Goal: Transaction & Acquisition: Purchase product/service

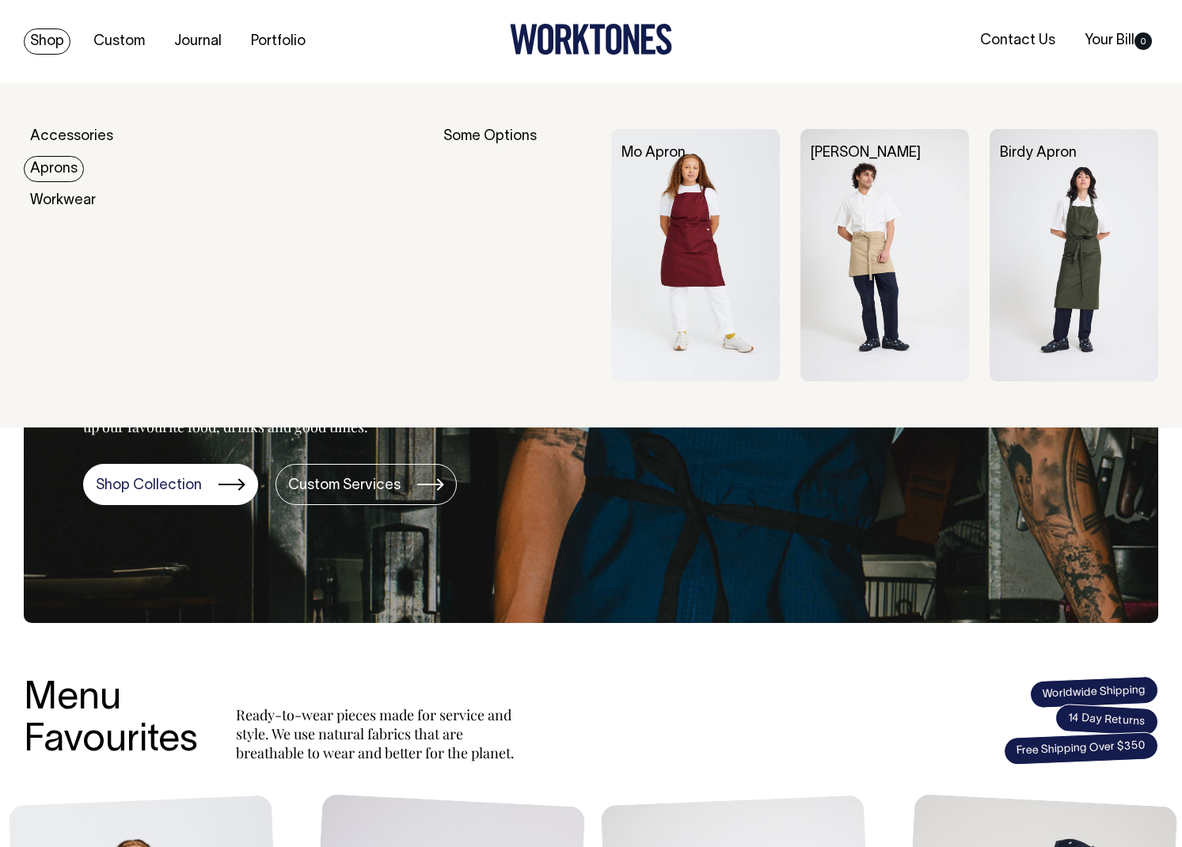
click at [66, 167] on link "Aprons" at bounding box center [54, 169] width 60 height 26
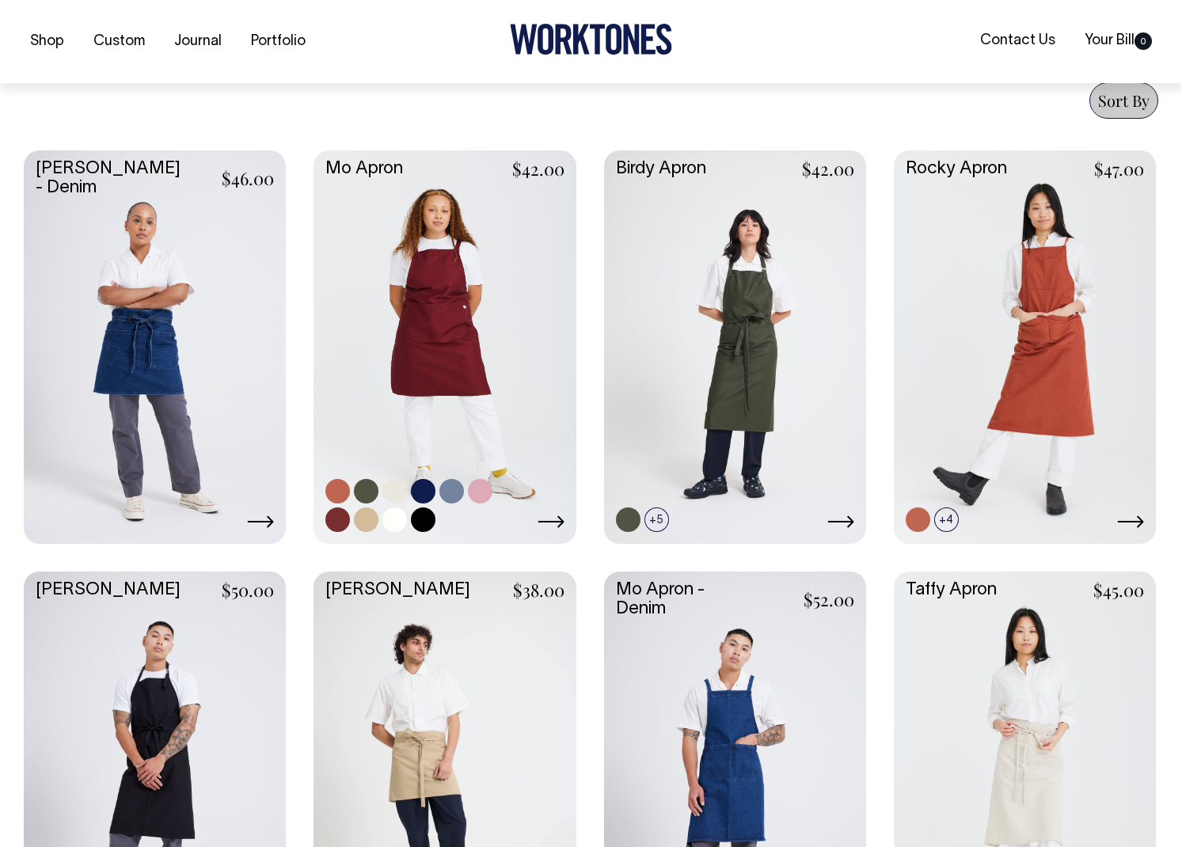
scroll to position [618, 0]
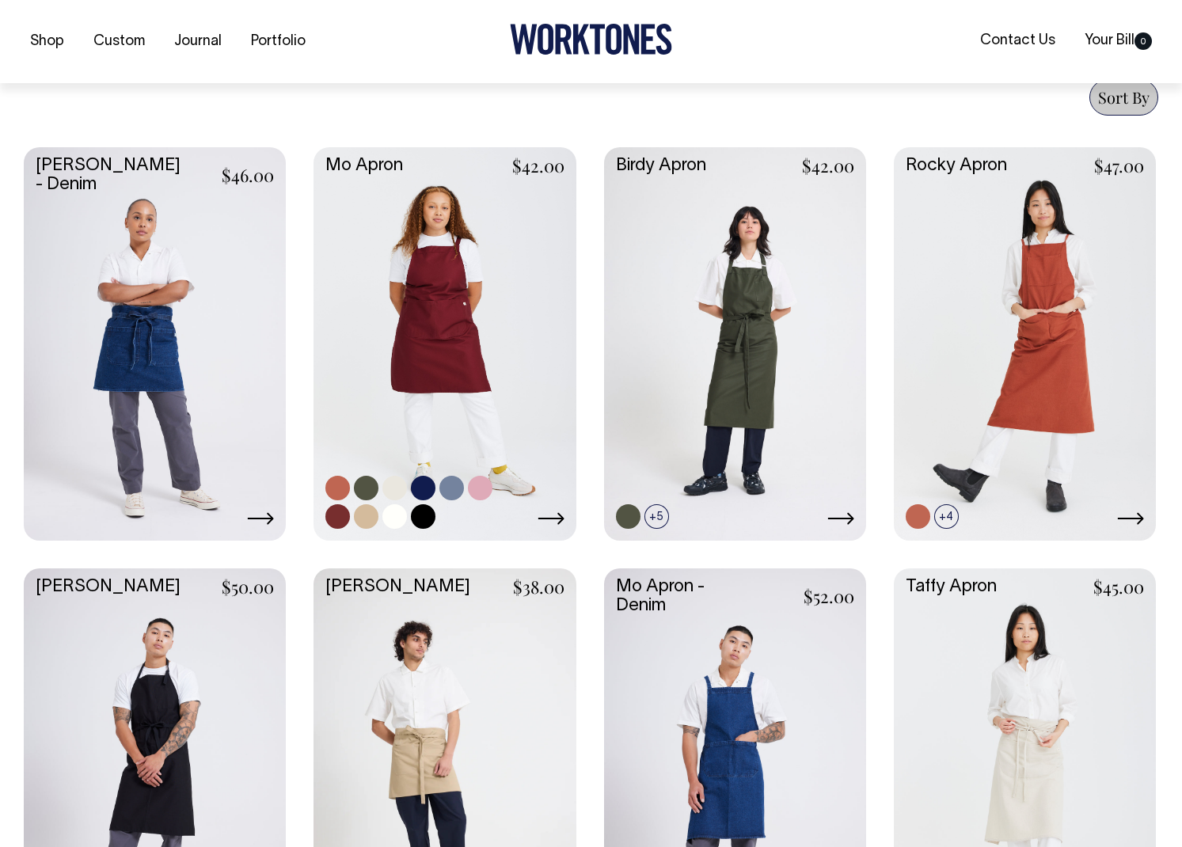
click at [488, 347] on link at bounding box center [444, 342] width 262 height 390
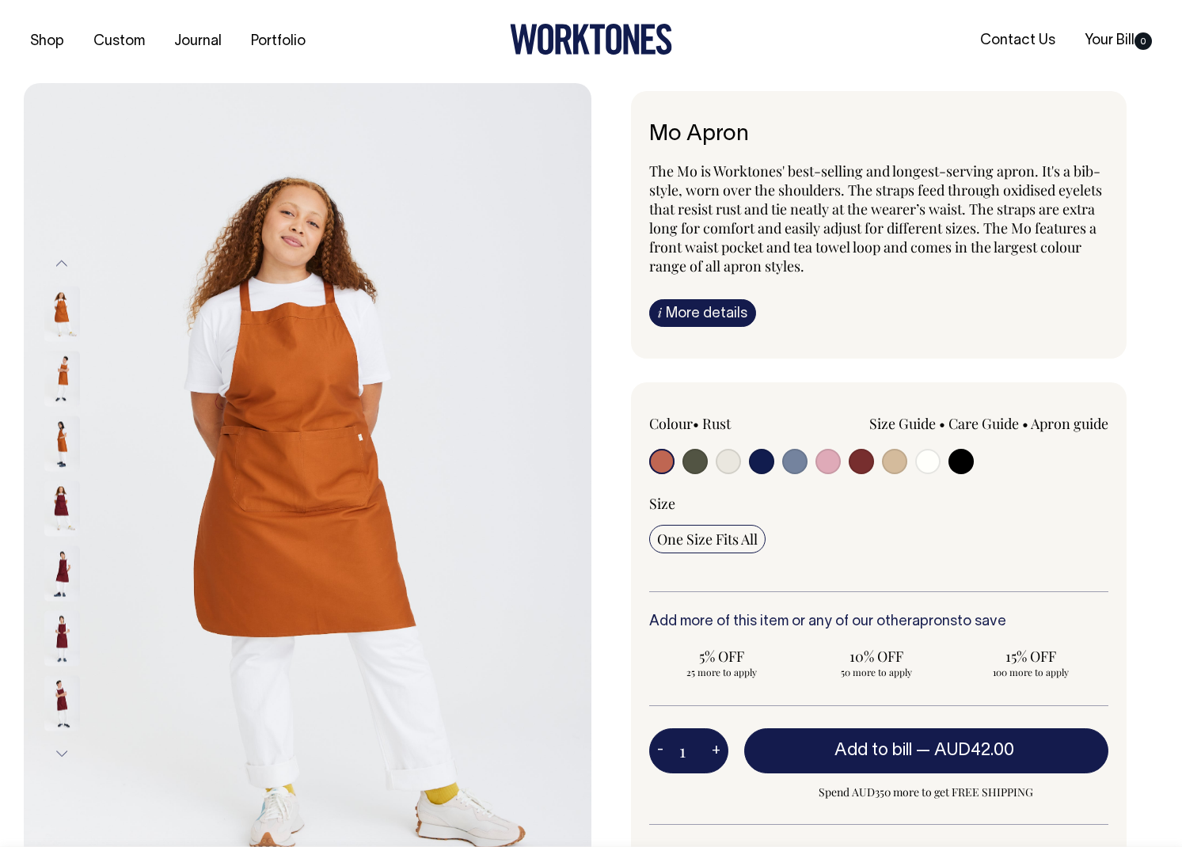
click at [864, 460] on input "radio" at bounding box center [860, 461] width 25 height 25
radio input "true"
select select "Burgundy"
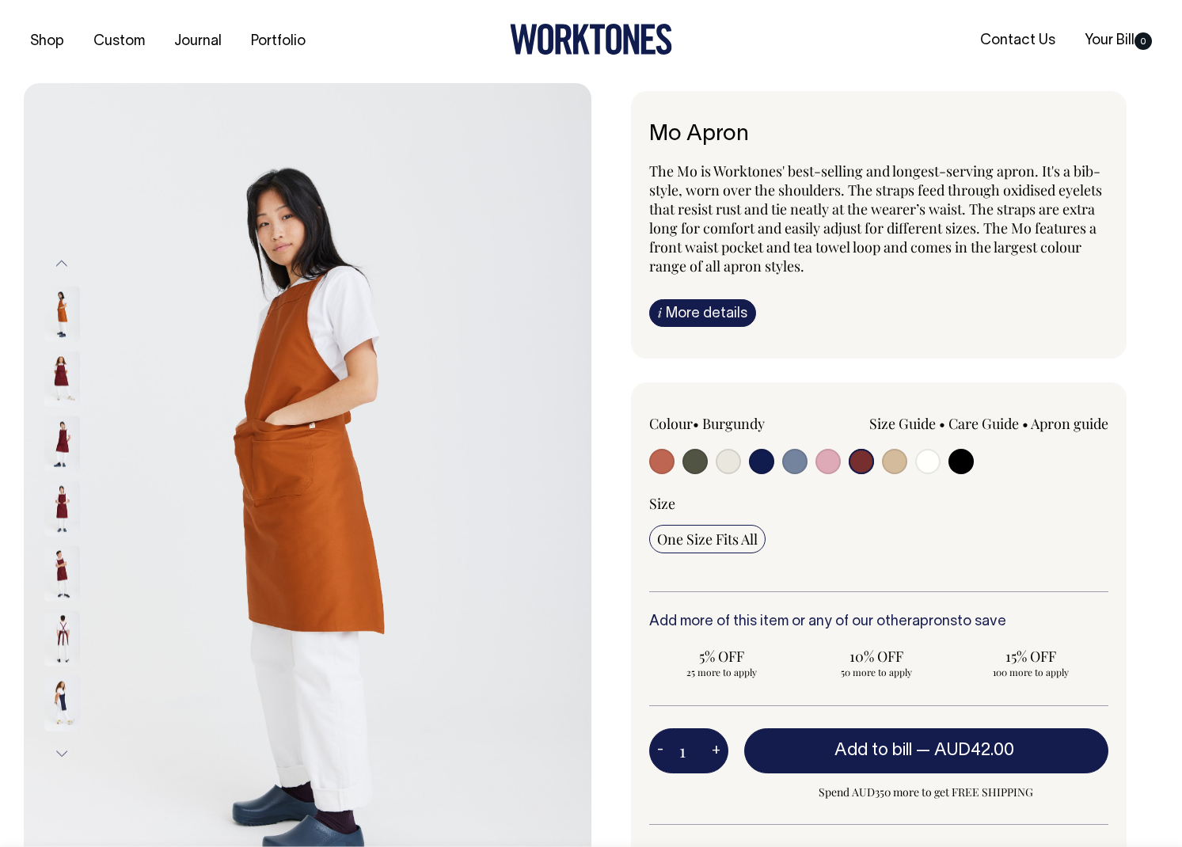
click at [66, 376] on img at bounding box center [62, 378] width 36 height 55
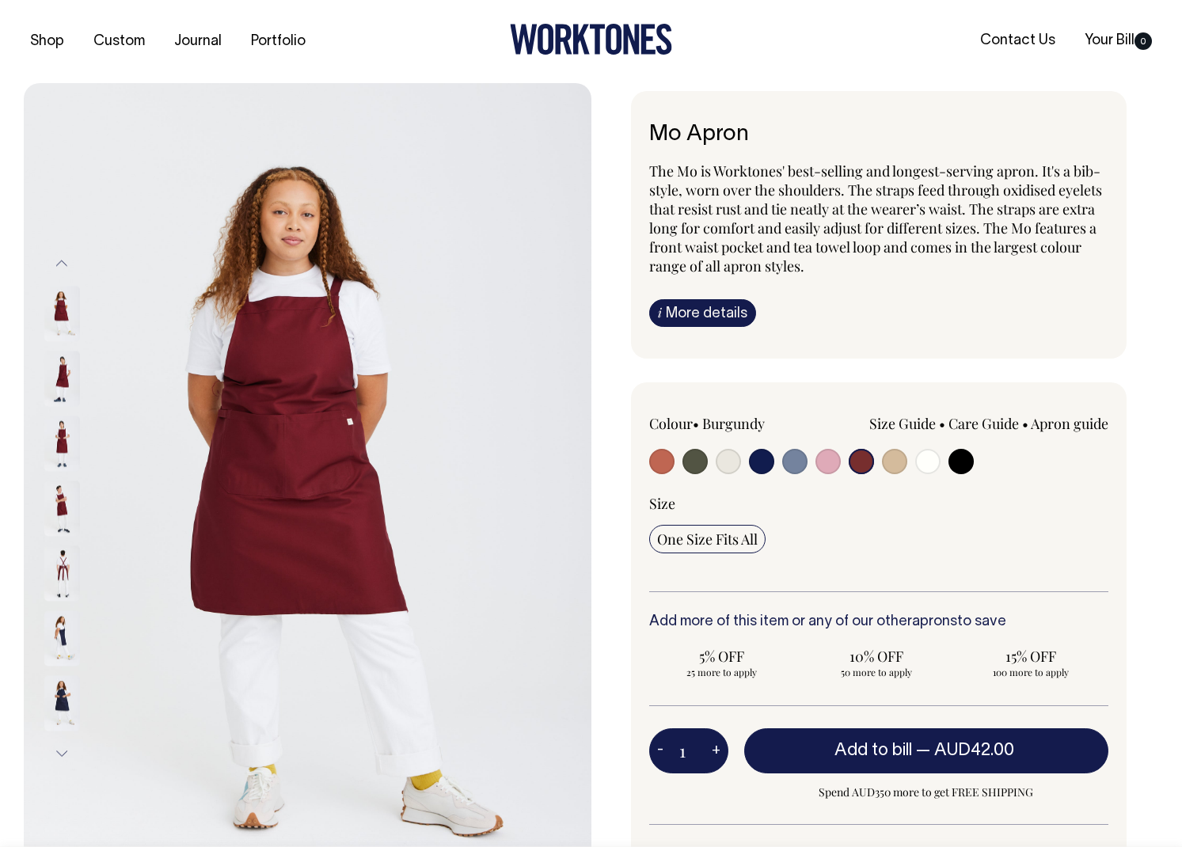
click at [55, 423] on div at bounding box center [83, 443] width 79 height 65
